Goal: Find specific page/section: Find specific page/section

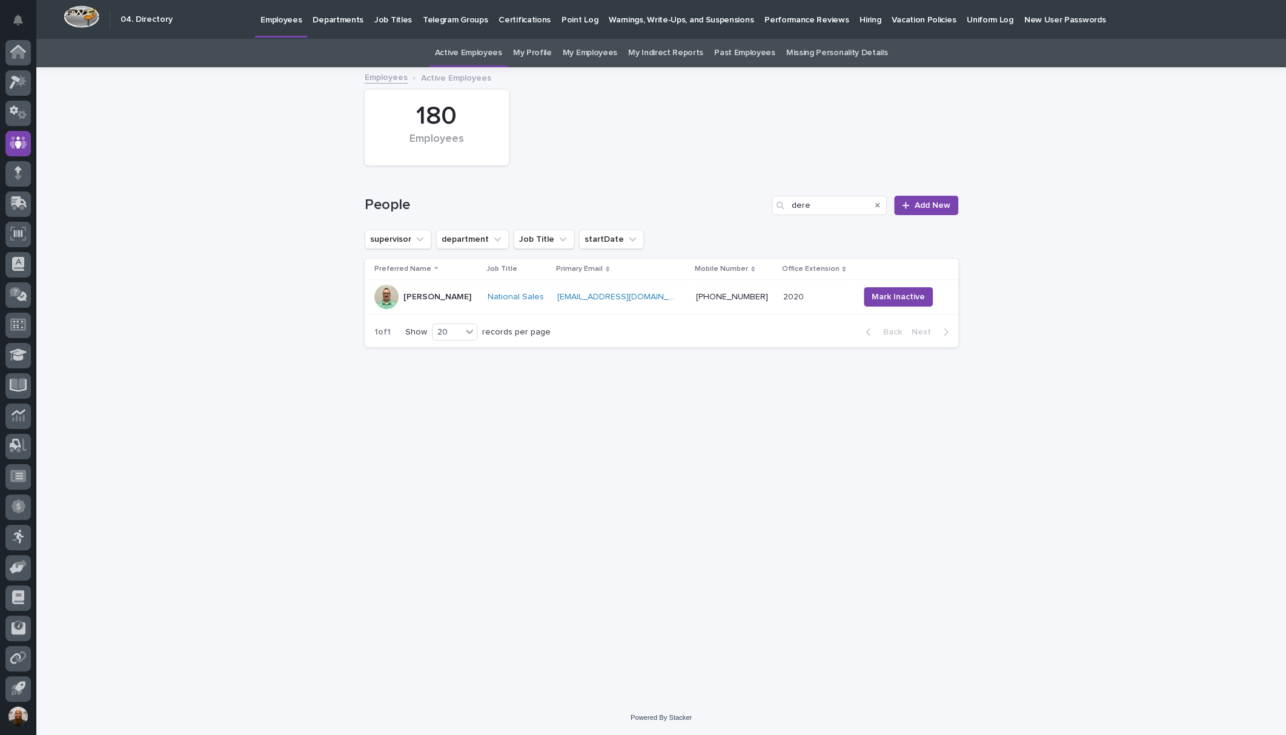
scroll to position [2, 0]
click at [18, 78] on icon at bounding box center [15, 80] width 11 height 13
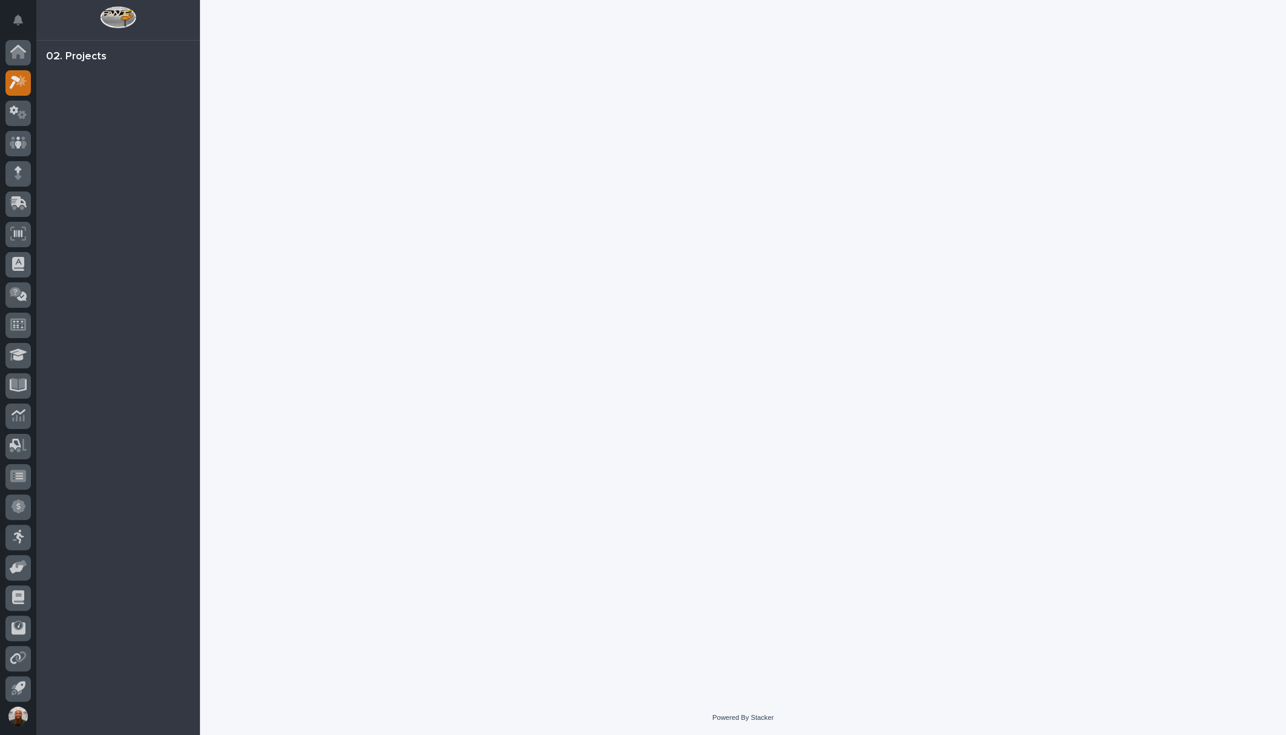
scroll to position [2, 0]
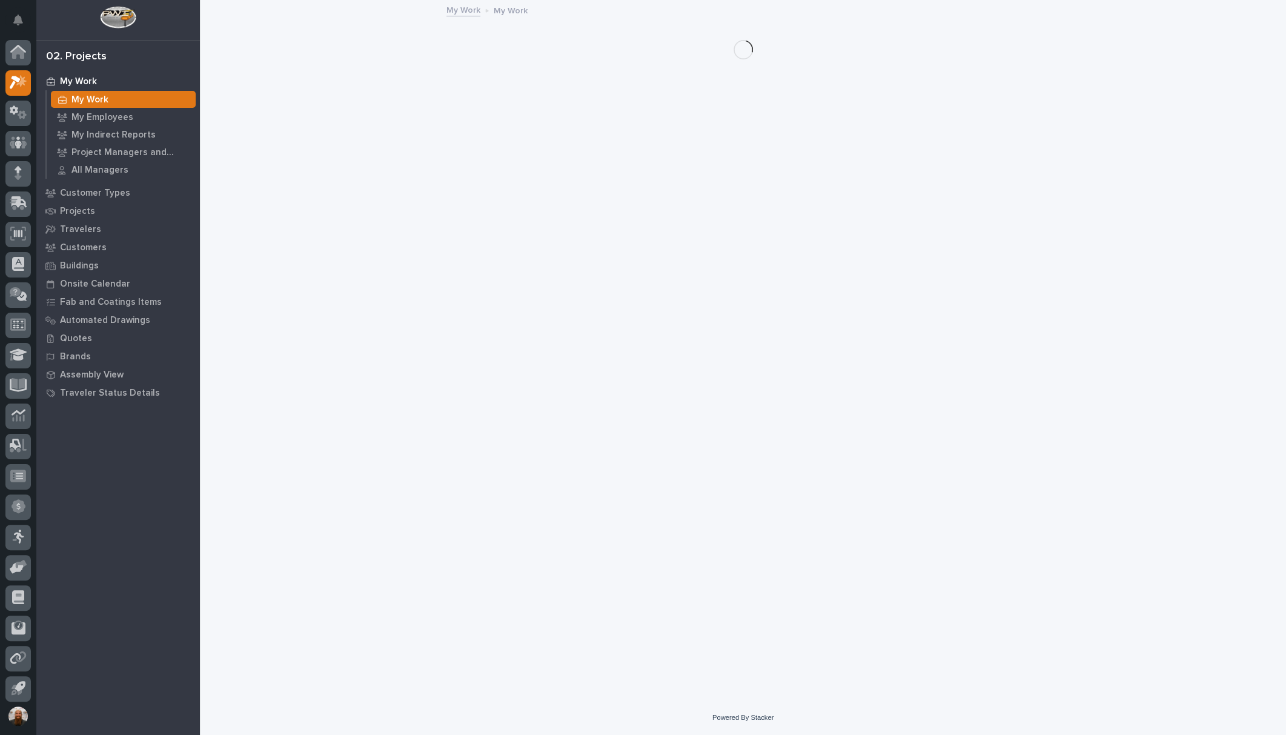
scroll to position [2, 0]
click at [69, 212] on p "Projects" at bounding box center [77, 211] width 35 height 11
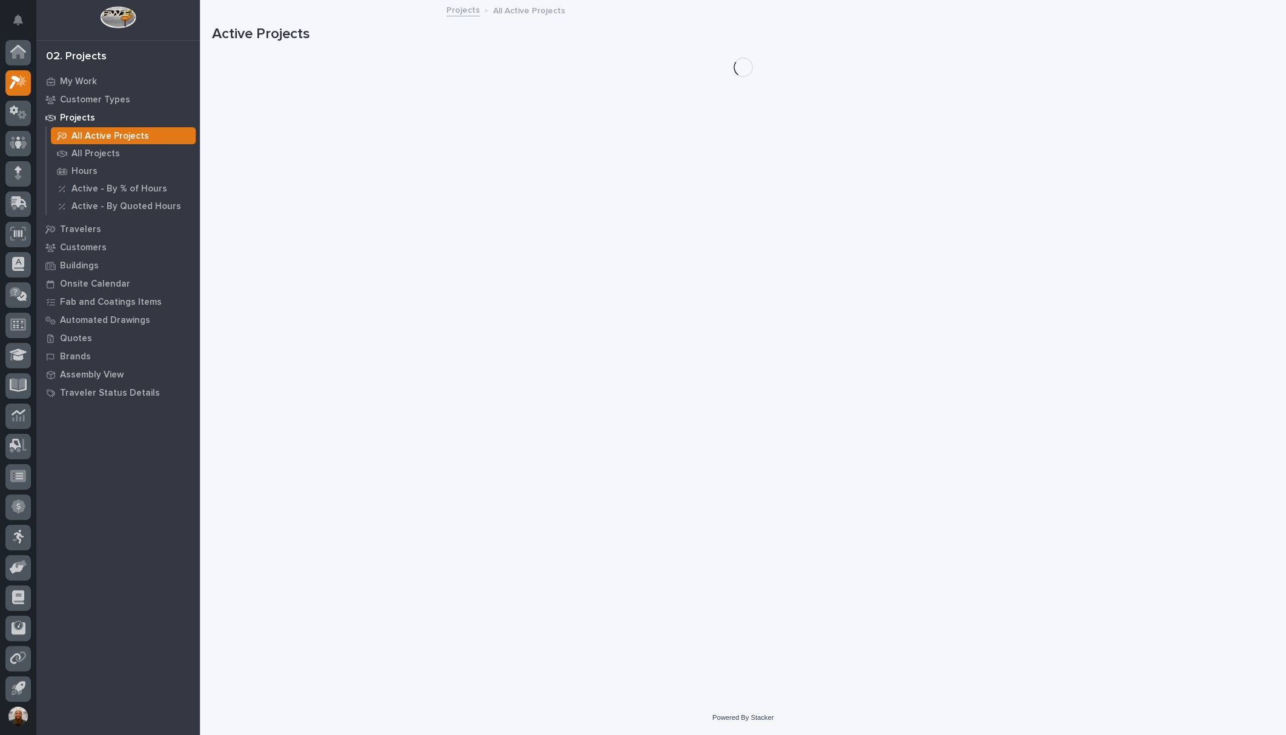
scroll to position [2, 0]
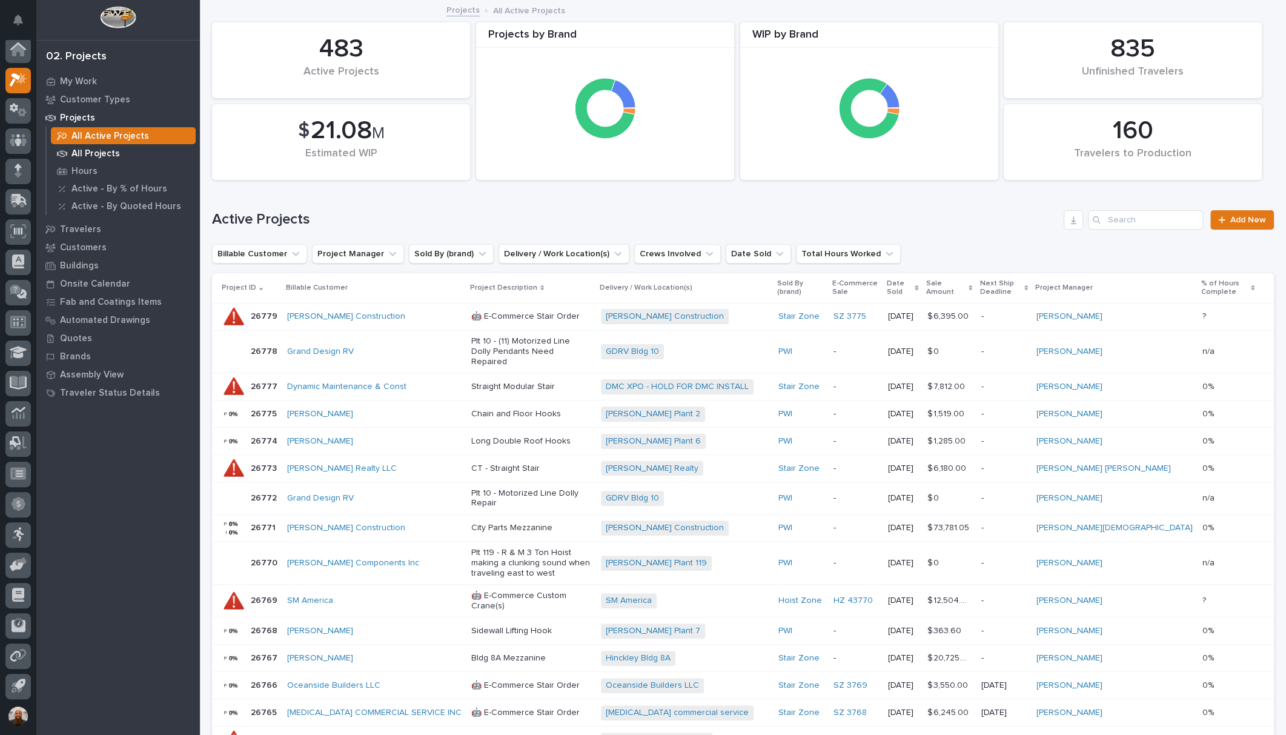
click at [83, 155] on p "All Projects" at bounding box center [95, 153] width 48 height 11
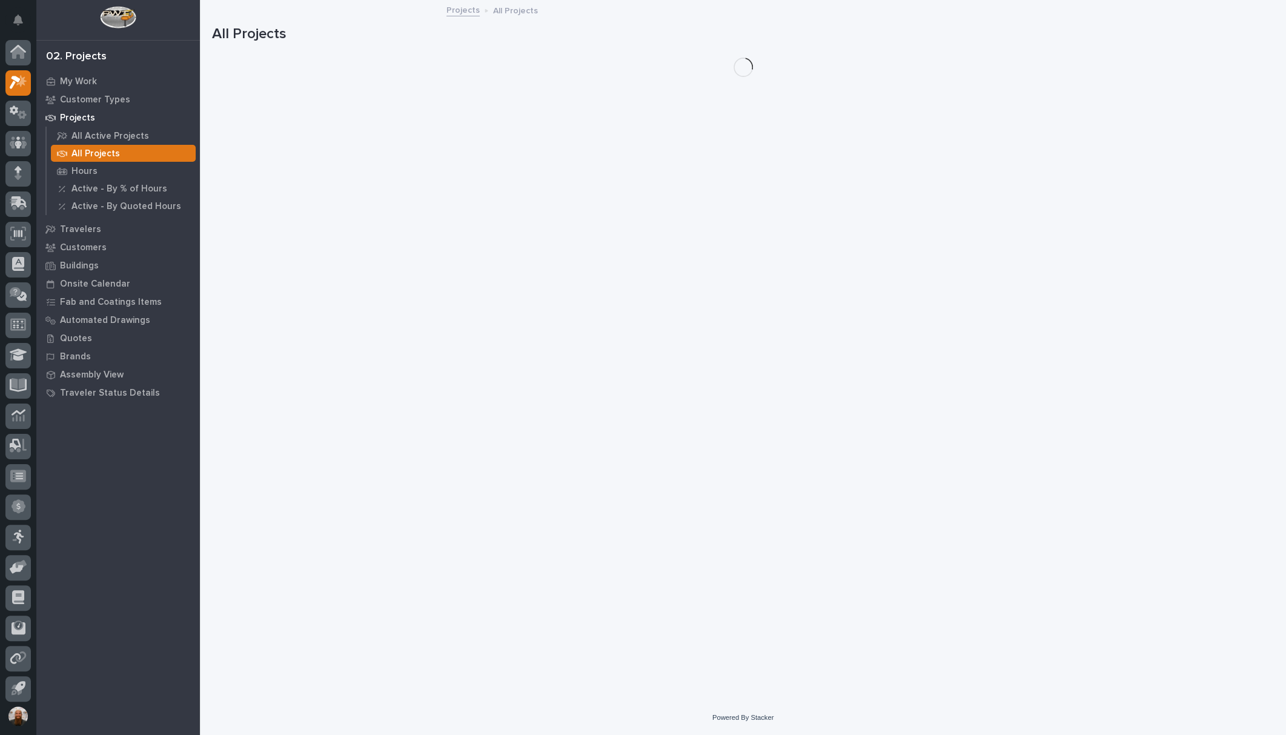
scroll to position [2, 0]
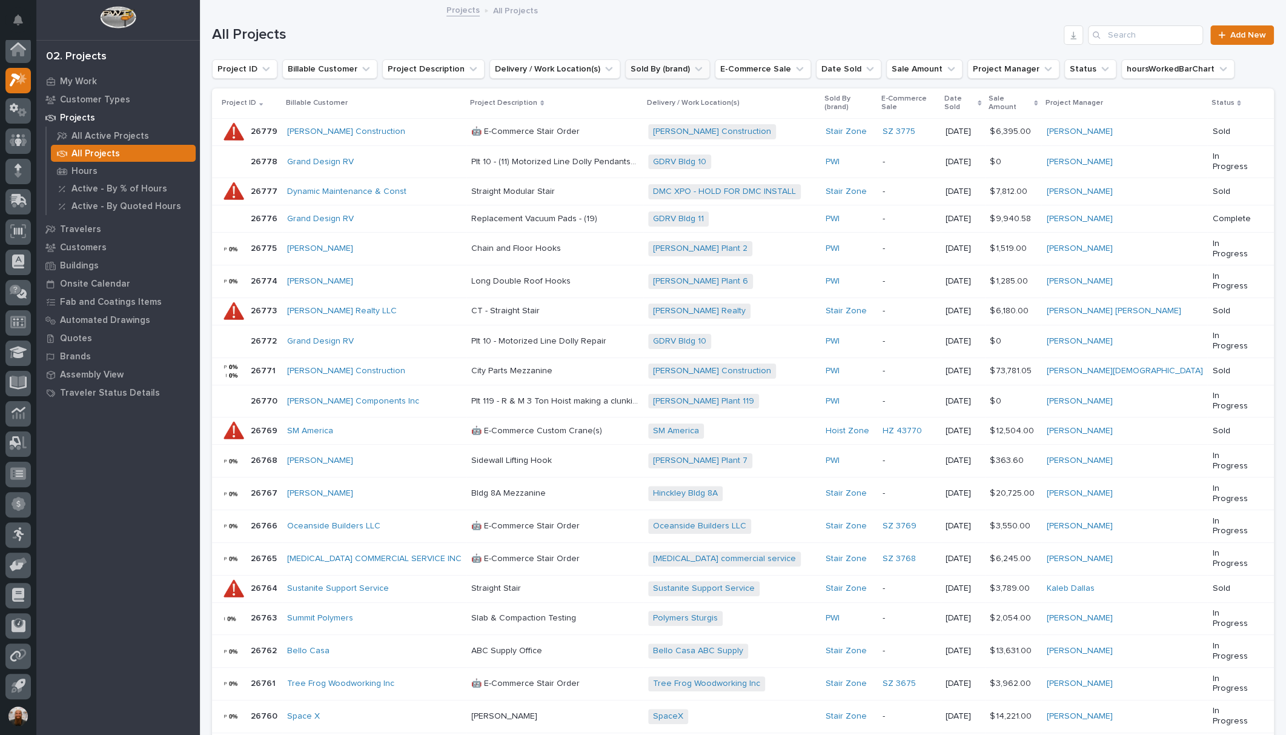
click at [666, 70] on button "Sold By (brand)" at bounding box center [667, 68] width 85 height 19
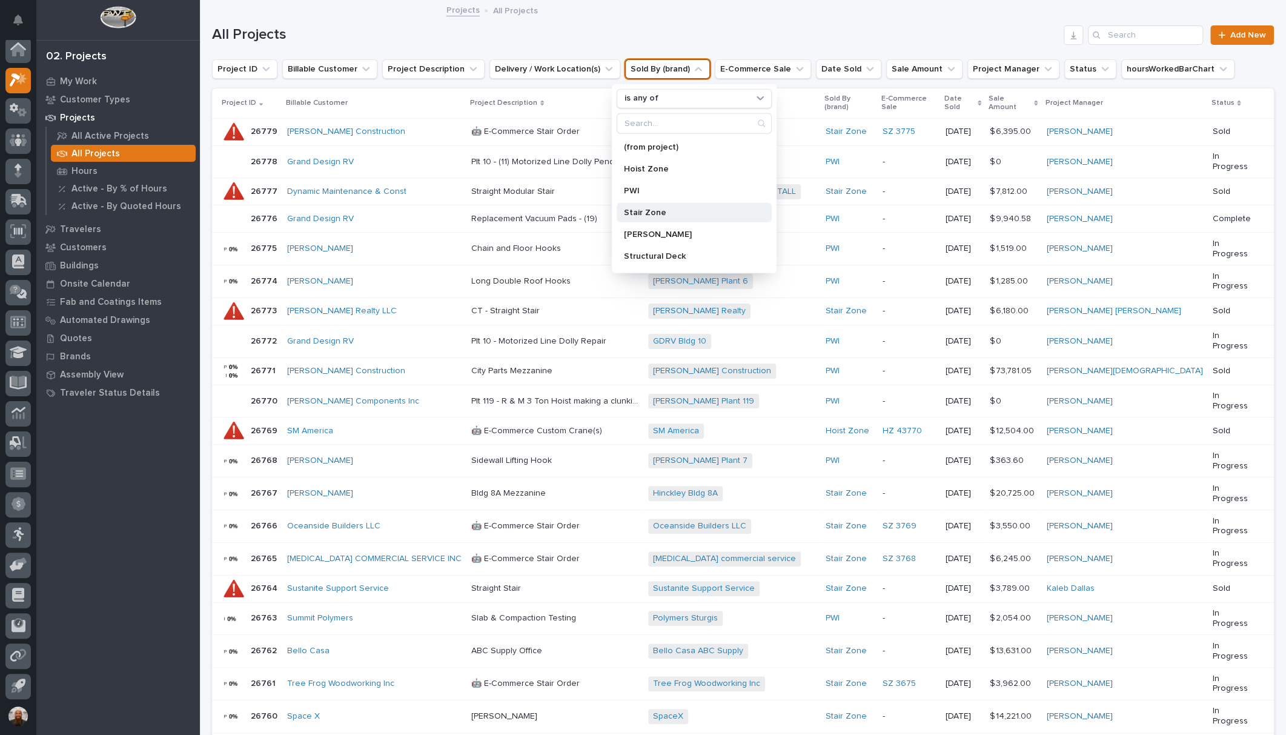
click at [658, 208] on p "Stair Zone" at bounding box center [688, 212] width 128 height 8
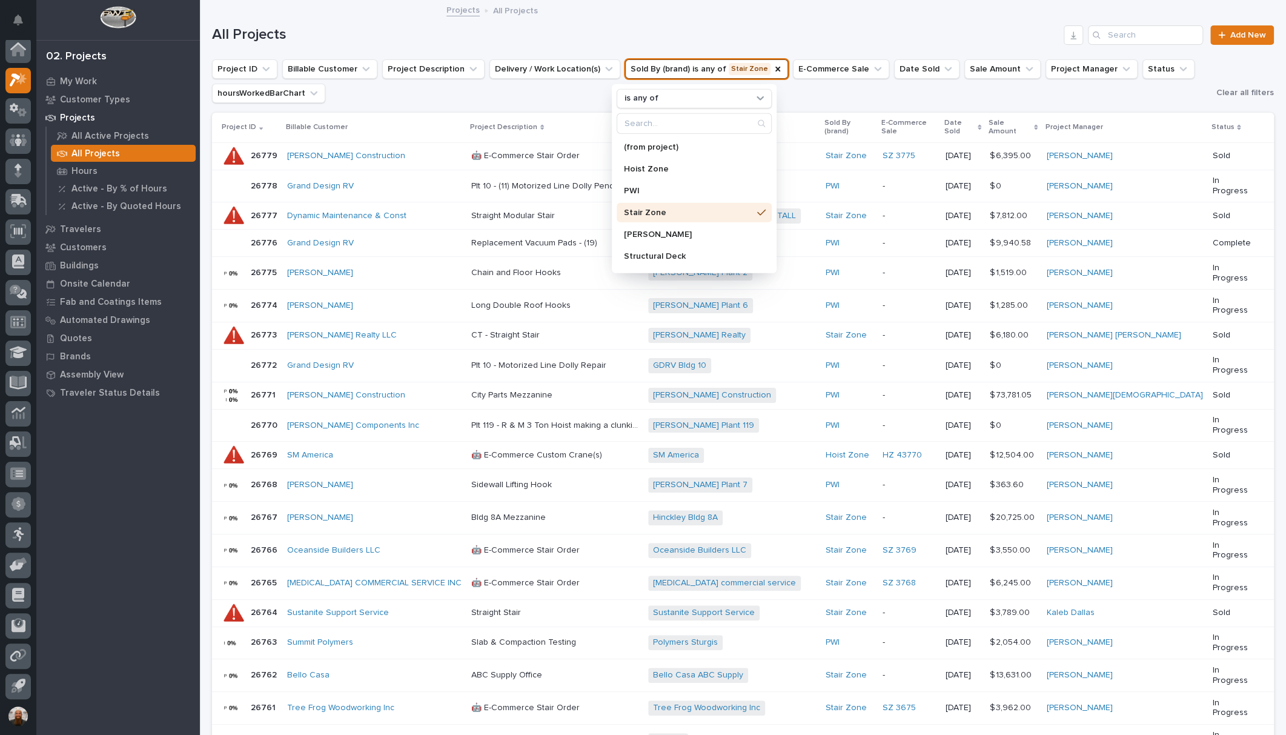
click at [592, 23] on div "All Projects Add New" at bounding box center [743, 30] width 1062 height 58
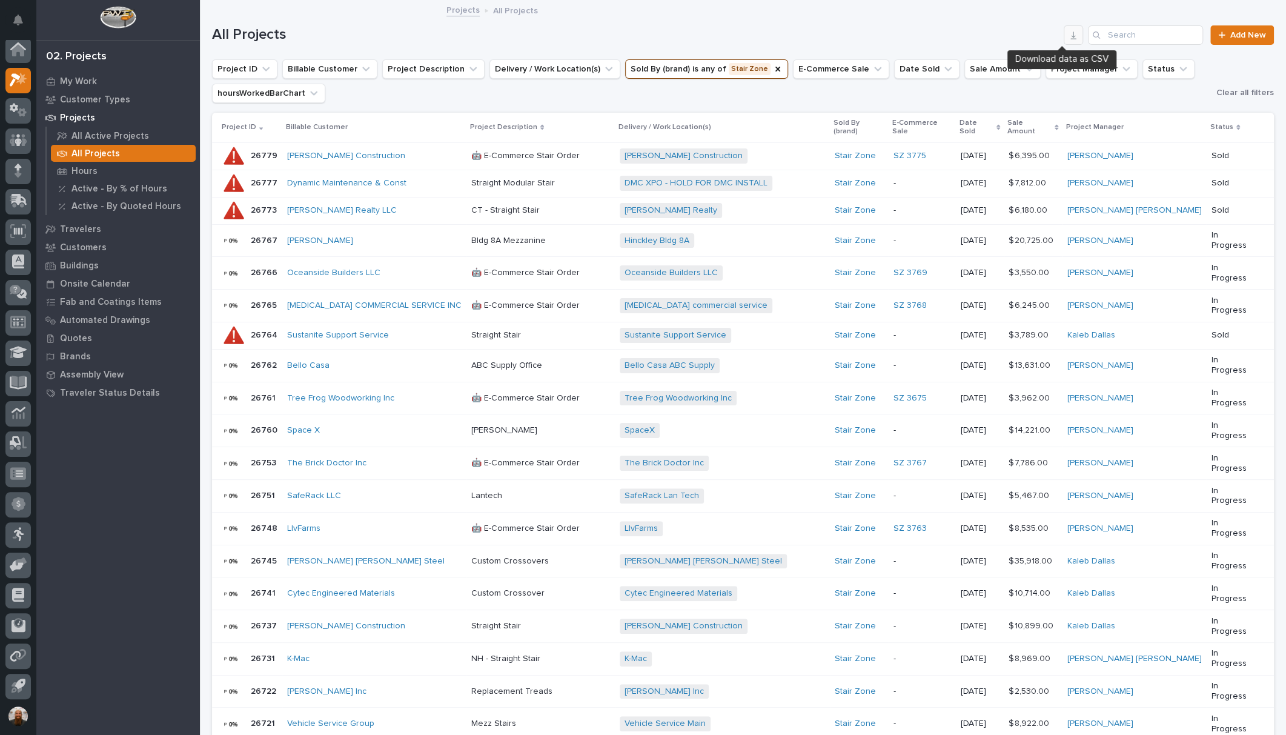
click at [1068, 38] on icon "button" at bounding box center [1073, 35] width 10 height 10
